Goal: Information Seeking & Learning: Find specific page/section

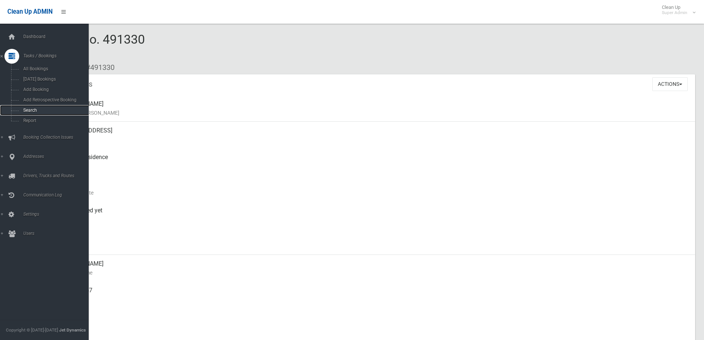
click at [37, 110] on span "Search" at bounding box center [54, 110] width 67 height 5
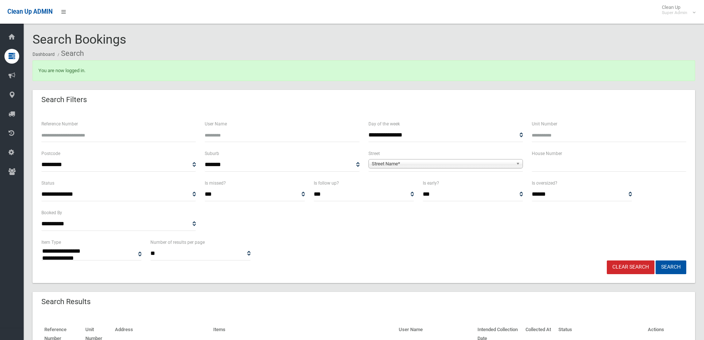
select select
click at [560, 166] on input "text" at bounding box center [609, 165] width 154 height 14
type input "***"
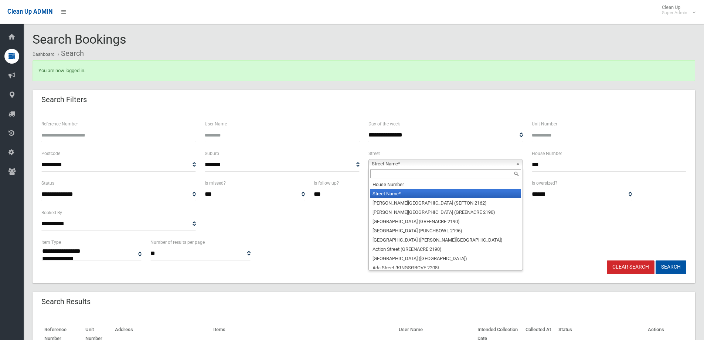
click at [388, 165] on span "Street Name*" at bounding box center [442, 163] width 141 height 9
click at [382, 177] on input "text" at bounding box center [445, 173] width 151 height 9
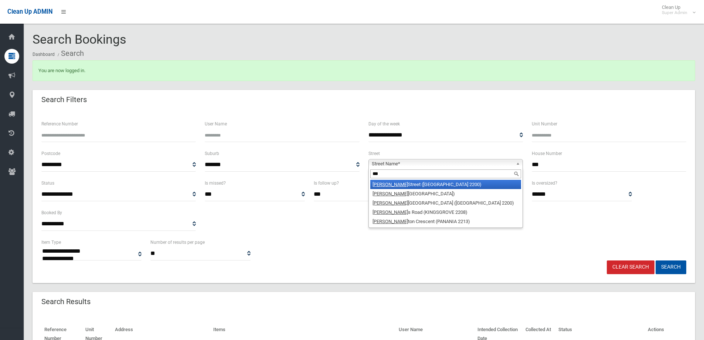
type input "***"
click at [403, 182] on li "[PERSON_NAME][GEOGRAPHIC_DATA] ([GEOGRAPHIC_DATA] 2200)" at bounding box center [445, 184] width 151 height 9
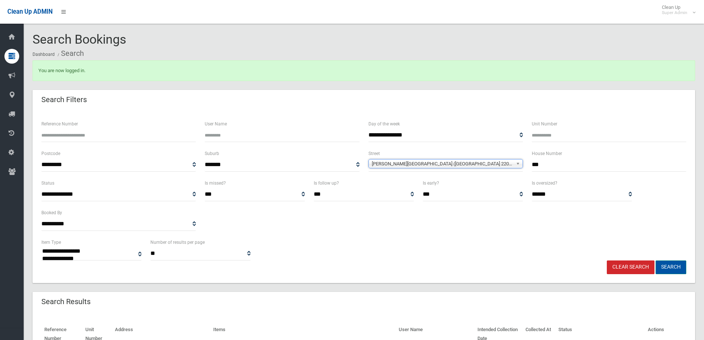
click at [675, 266] on button "Search" at bounding box center [670, 267] width 31 height 14
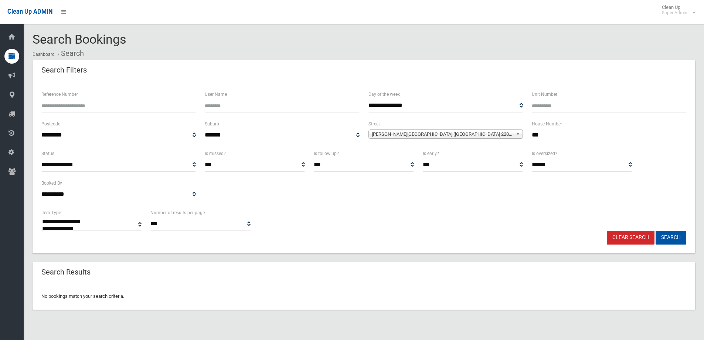
select select
drag, startPoint x: 552, startPoint y: 137, endPoint x: 525, endPoint y: 130, distance: 27.8
click at [525, 130] on div "**********" at bounding box center [364, 134] width 654 height 30
type input "*"
click at [675, 238] on button "Search" at bounding box center [670, 238] width 31 height 14
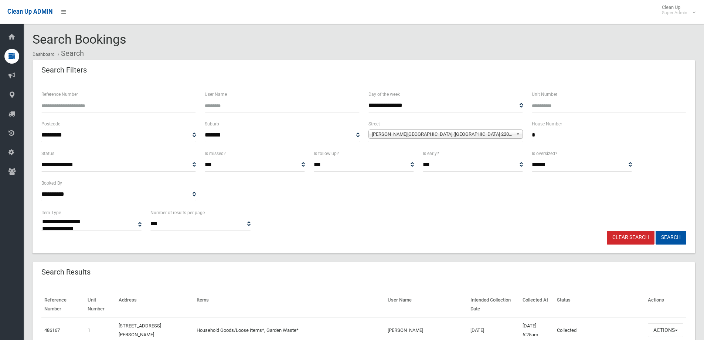
select select
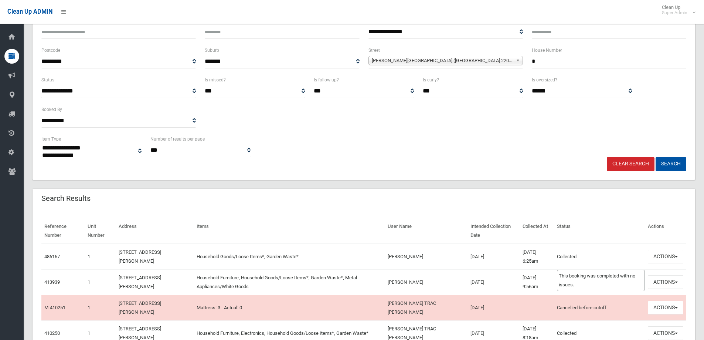
scroll to position [74, 0]
click at [662, 255] on button "Actions" at bounding box center [665, 256] width 35 height 14
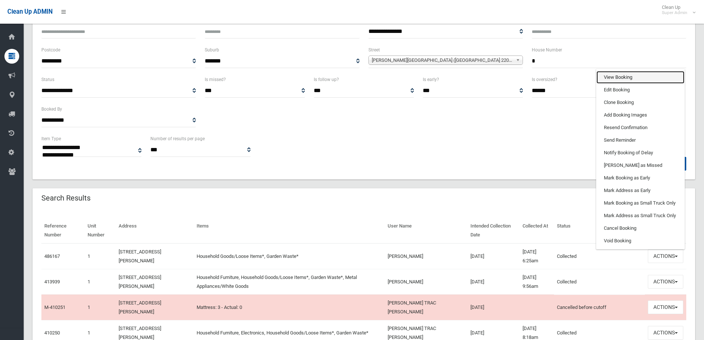
click at [612, 71] on link "View Booking" at bounding box center [640, 77] width 88 height 13
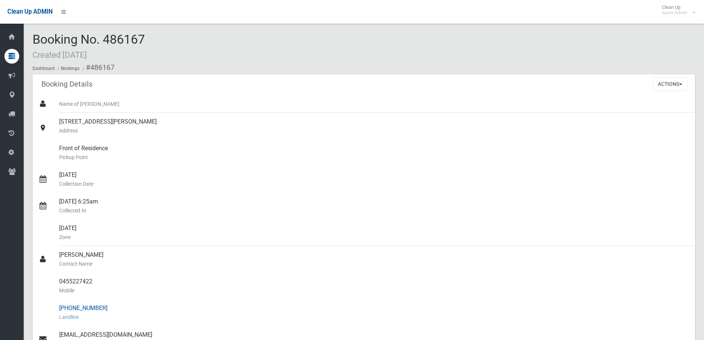
scroll to position [111, 0]
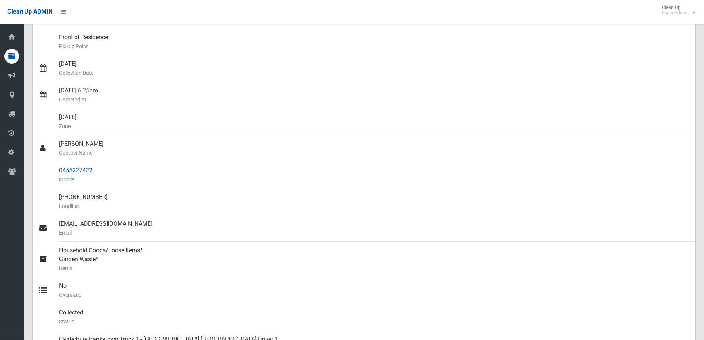
drag, startPoint x: 59, startPoint y: 168, endPoint x: 96, endPoint y: 171, distance: 37.8
click at [96, 171] on link "0455227422 Mobile" at bounding box center [364, 174] width 662 height 27
copy link "0455227422"
